Goal: Navigation & Orientation: Understand site structure

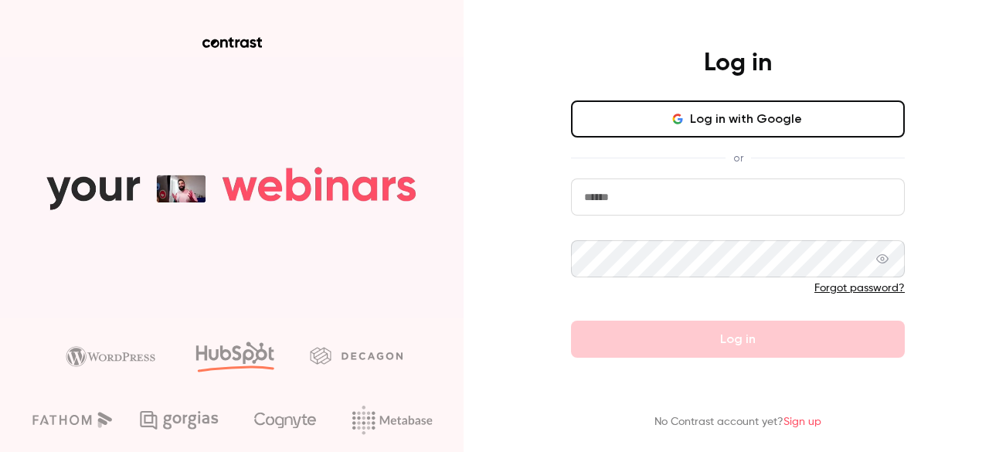
type input "**********"
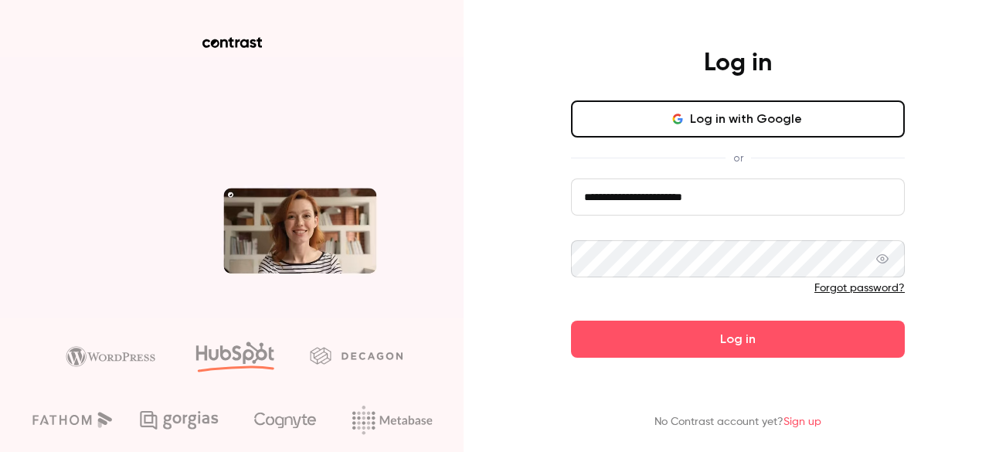
click at [745, 122] on button "Log in with Google" at bounding box center [738, 118] width 334 height 37
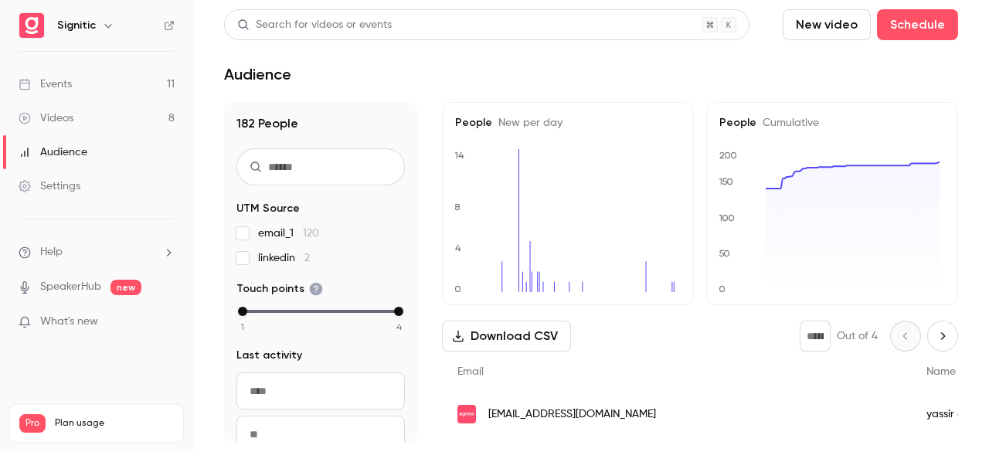
click at [76, 324] on span "What's new" at bounding box center [69, 322] width 58 height 16
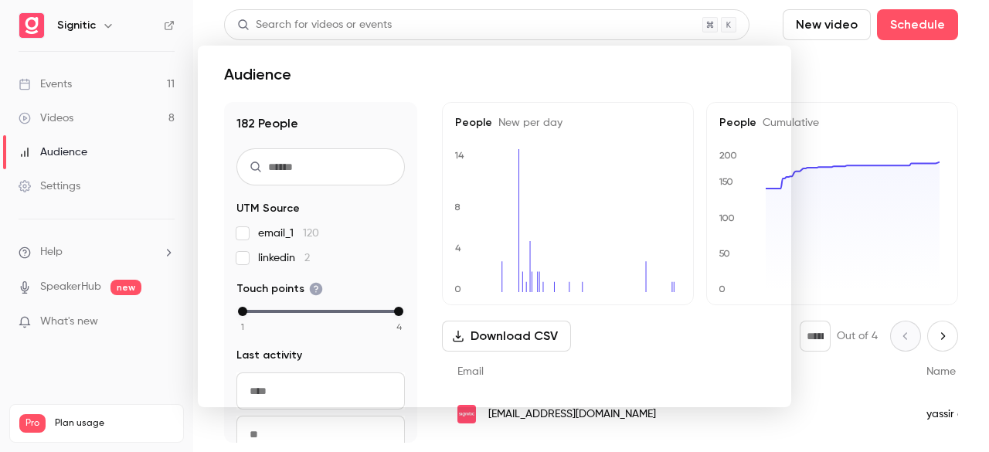
click at [91, 286] on div at bounding box center [494, 226] width 989 height 452
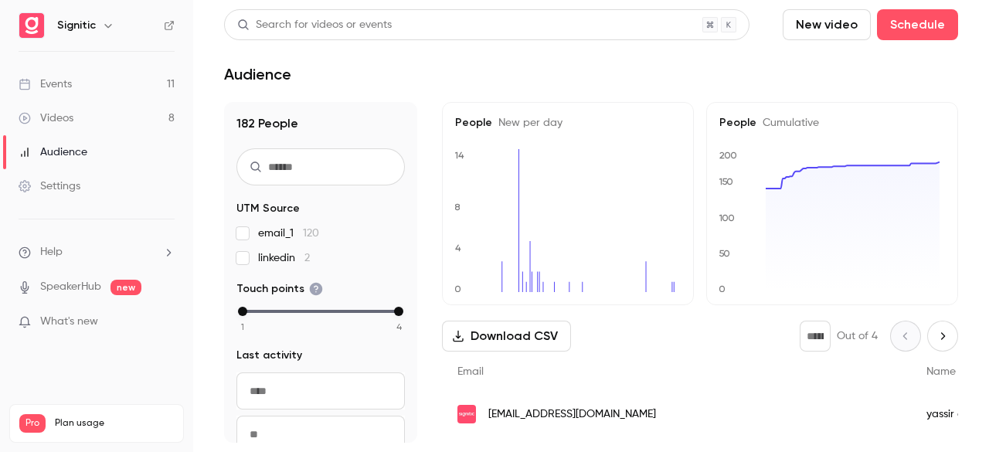
click at [78, 120] on link "Videos 8" at bounding box center [96, 118] width 193 height 34
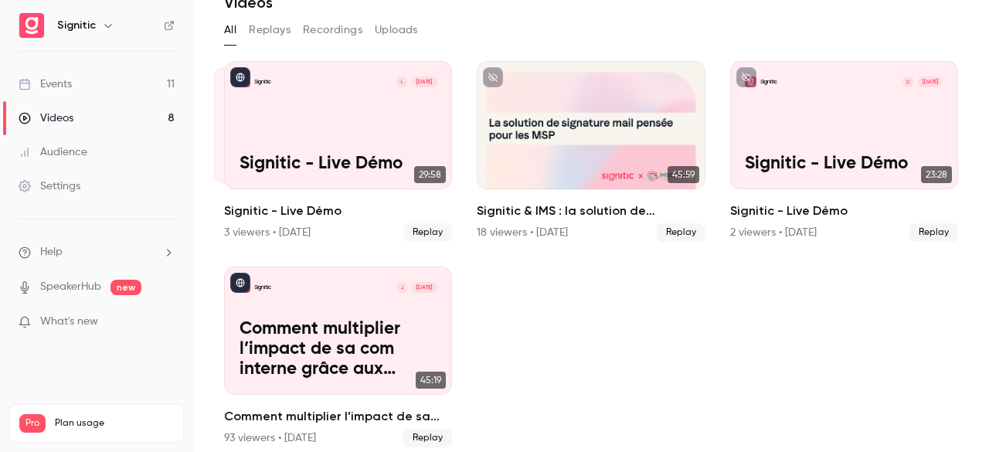
scroll to position [81, 0]
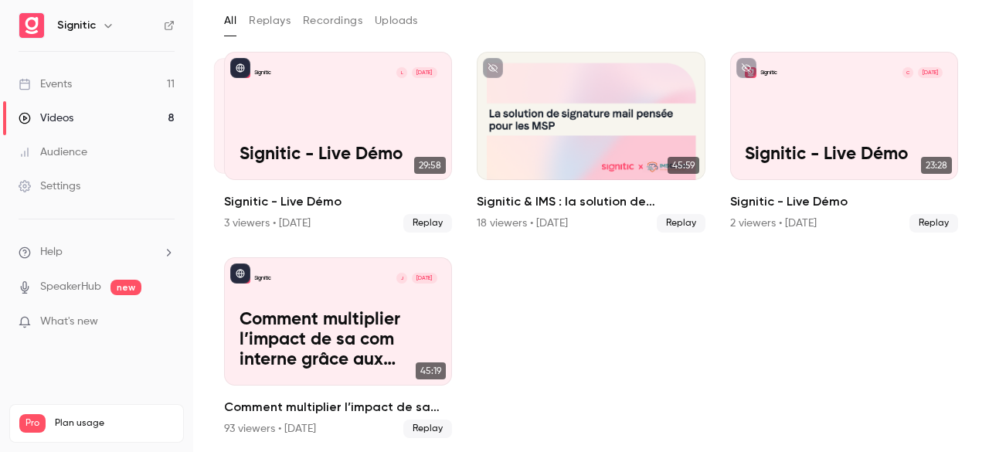
click at [102, 81] on link "Events 11" at bounding box center [96, 84] width 193 height 34
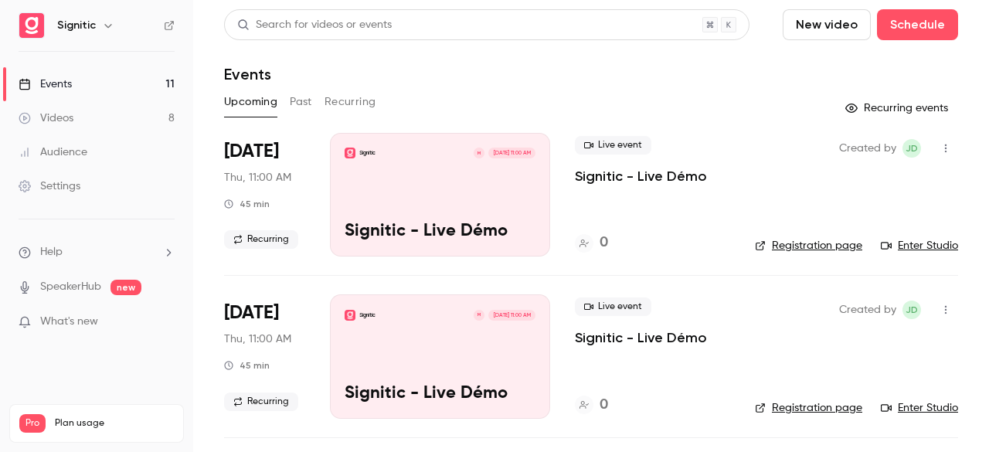
click at [103, 156] on link "Audience" at bounding box center [96, 152] width 193 height 34
